Goal: Submit feedback/report problem: Leave review/rating

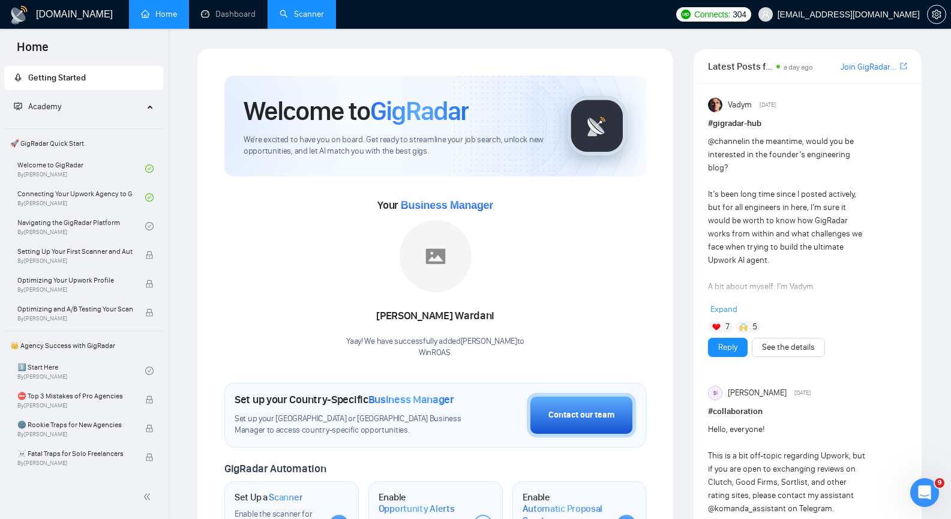
click at [302, 17] on link "Scanner" at bounding box center [302, 14] width 44 height 10
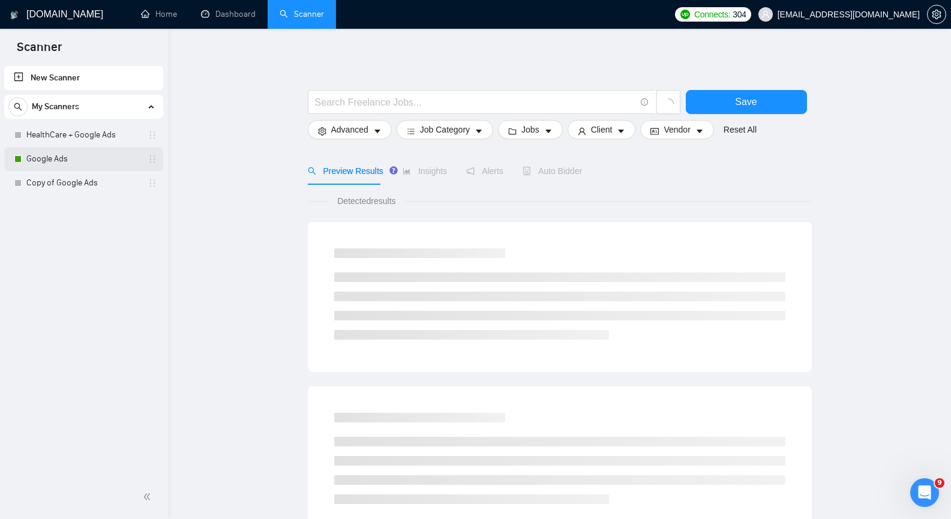
click at [70, 158] on link "Google Ads" at bounding box center [83, 159] width 114 height 24
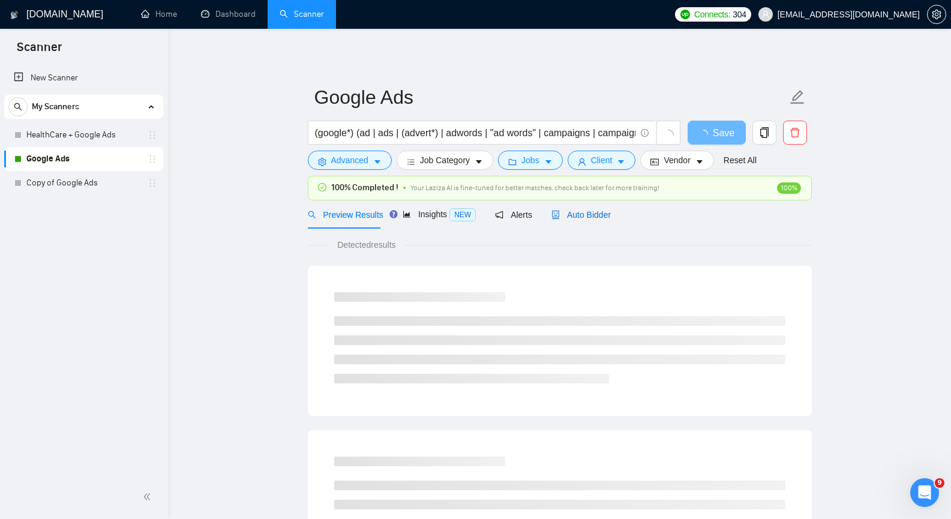
click at [589, 218] on span "Auto Bidder" at bounding box center [581, 215] width 59 height 10
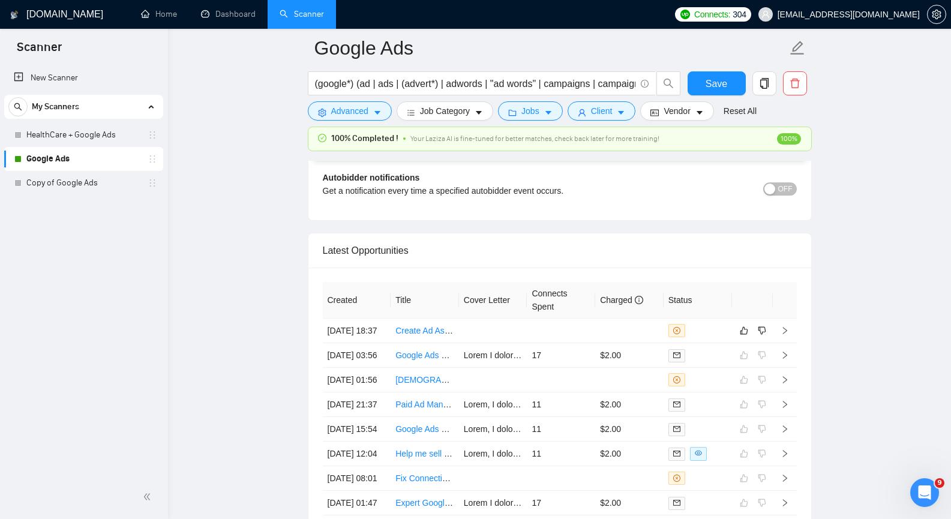
scroll to position [2941, 0]
click at [788, 336] on icon "right" at bounding box center [785, 332] width 8 height 8
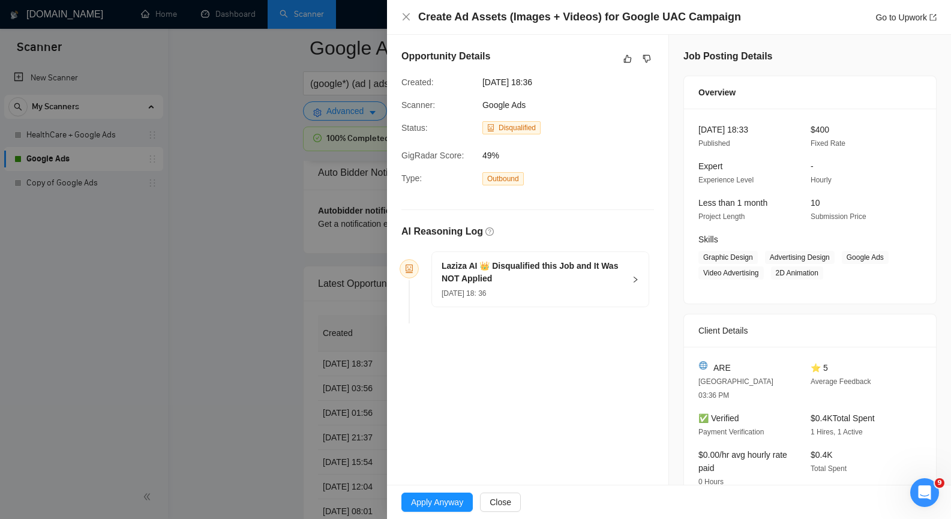
scroll to position [2881, 0]
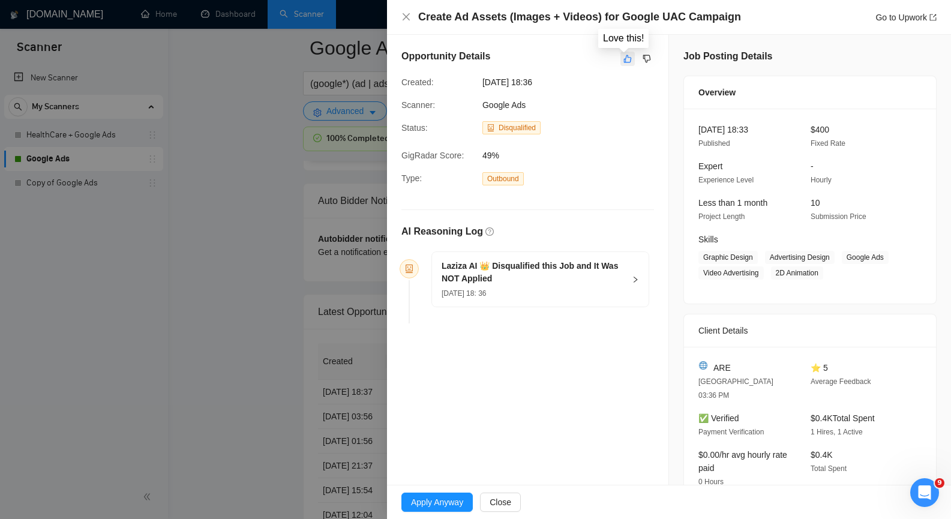
click at [624, 58] on icon "like" at bounding box center [628, 59] width 8 height 8
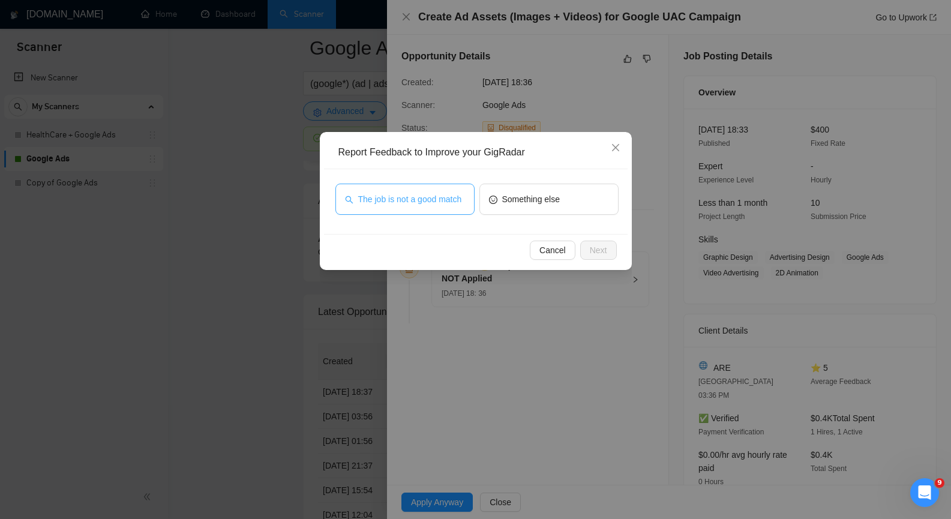
click at [431, 191] on button "The job is not a good match" at bounding box center [405, 199] width 139 height 31
click at [591, 247] on span "Next" at bounding box center [598, 250] width 17 height 13
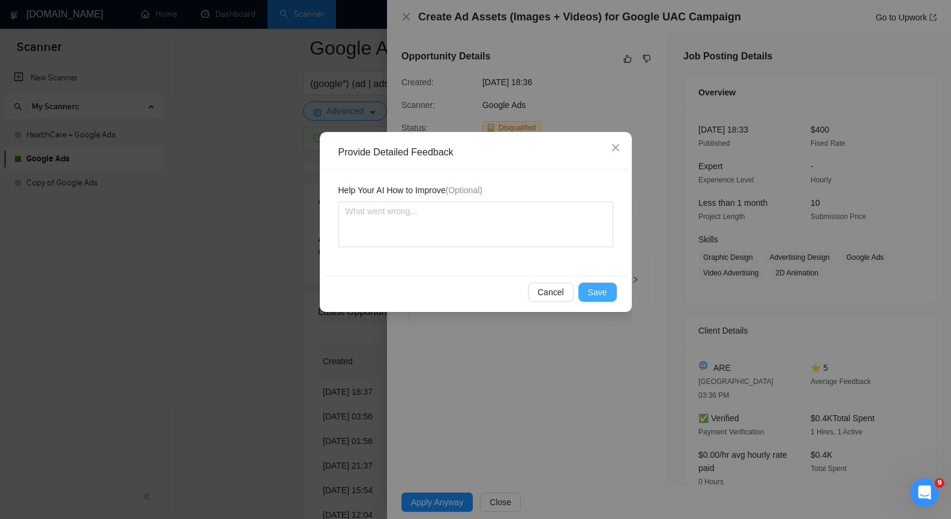
click at [591, 290] on span "Save" at bounding box center [597, 292] width 19 height 13
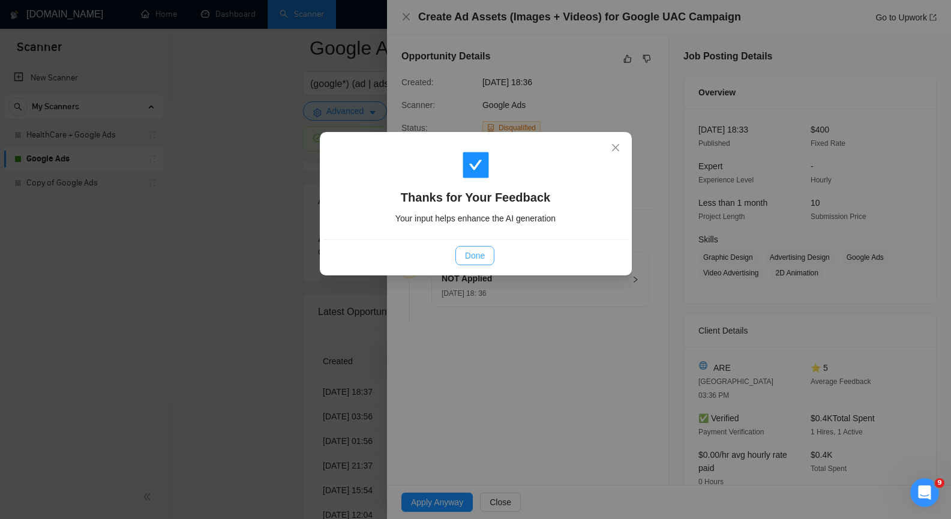
click at [469, 255] on span "Done" at bounding box center [475, 255] width 20 height 13
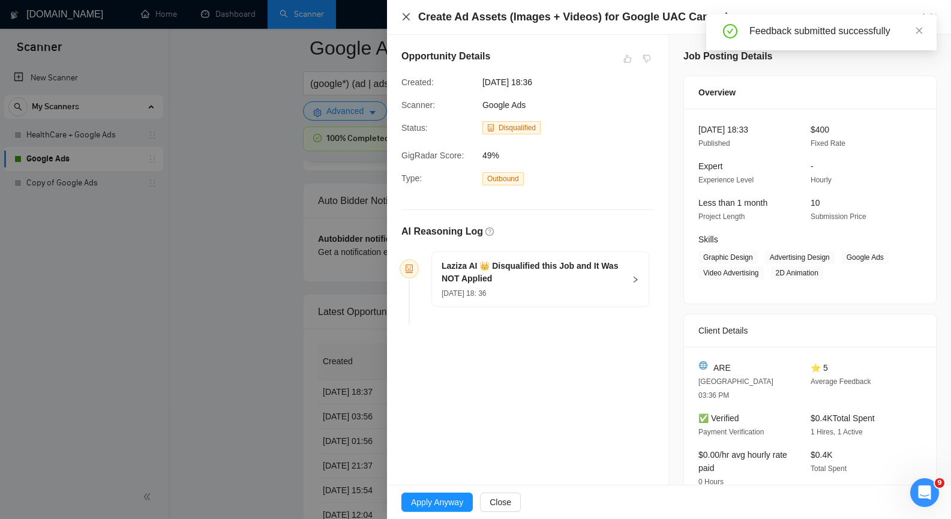
click at [408, 15] on icon "close" at bounding box center [407, 17] width 10 height 10
